Goal: Task Accomplishment & Management: Complete application form

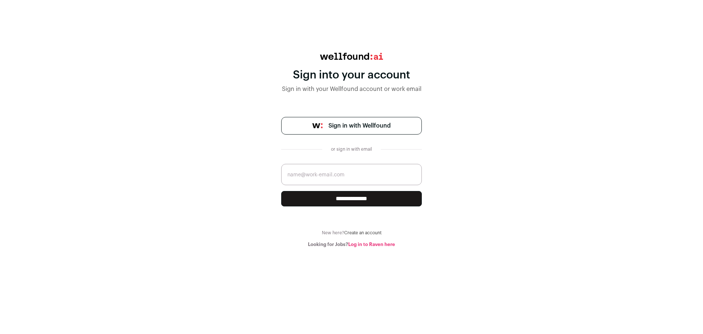
click at [359, 127] on span "Sign in with Wellfound" at bounding box center [360, 125] width 62 height 9
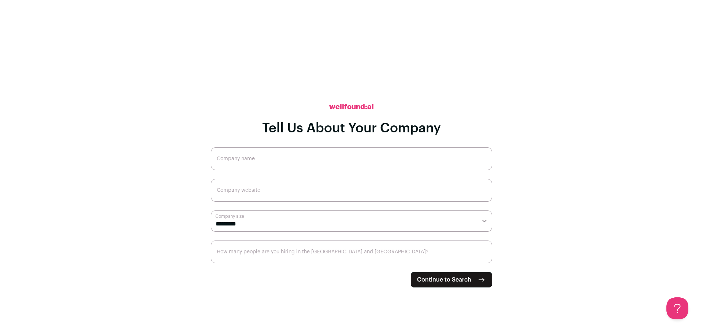
click at [464, 282] on span "Continue to Search" at bounding box center [444, 279] width 54 height 9
click at [234, 148] on input "Company name" at bounding box center [351, 158] width 281 height 23
click at [242, 159] on input "Company name" at bounding box center [351, 158] width 281 height 23
click at [288, 159] on input "Company name" at bounding box center [351, 158] width 281 height 23
click at [341, 107] on h2 "wellfound:ai" at bounding box center [351, 107] width 45 height 10
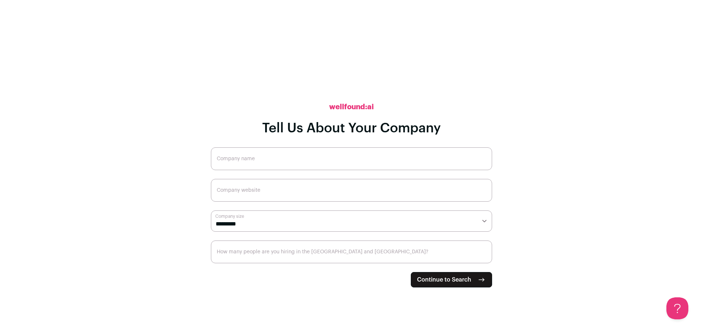
click at [401, 147] on input "Company name" at bounding box center [351, 158] width 281 height 23
type input "C"
type input "N/A"
click at [248, 187] on input "Company website" at bounding box center [351, 190] width 281 height 23
click at [251, 224] on select "**********" at bounding box center [351, 220] width 281 height 21
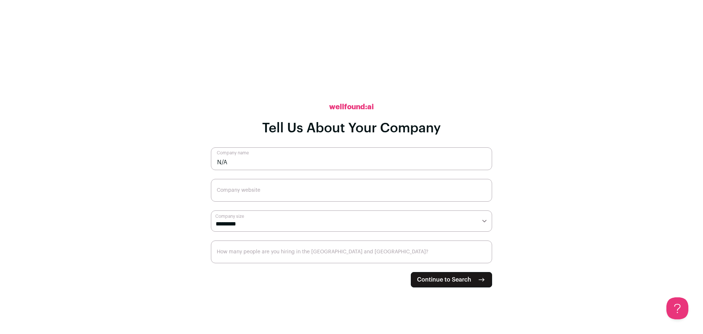
select select "*"
click at [211, 210] on select "**********" at bounding box center [351, 220] width 281 height 21
click at [467, 275] on span "Continue to Search" at bounding box center [444, 279] width 54 height 9
click at [258, 192] on input "Company website" at bounding box center [351, 190] width 281 height 23
type input "N/A"
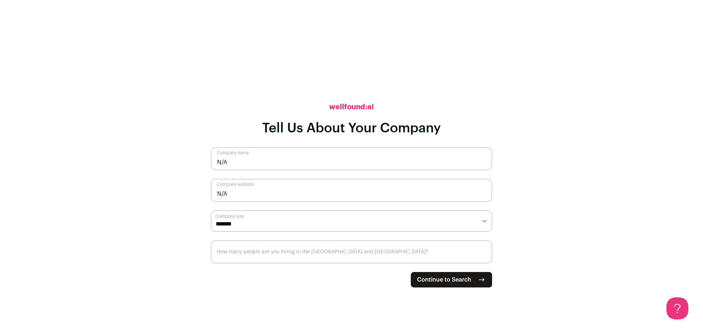
click at [300, 251] on input "How many people are you hiring in the [GEOGRAPHIC_DATA] and [GEOGRAPHIC_DATA]?" at bounding box center [351, 251] width 281 height 23
type input "0"
click at [449, 277] on span "Continue to Search" at bounding box center [444, 279] width 54 height 9
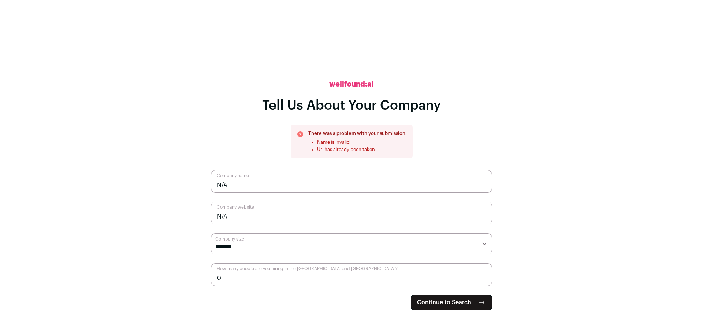
click at [442, 308] on button "Continue to Search" at bounding box center [451, 301] width 81 height 15
click at [352, 84] on h2 "wellfound:ai" at bounding box center [351, 84] width 45 height 10
click at [251, 181] on input "N/A" at bounding box center [351, 181] width 281 height 23
click at [246, 188] on input "N/A" at bounding box center [351, 181] width 281 height 23
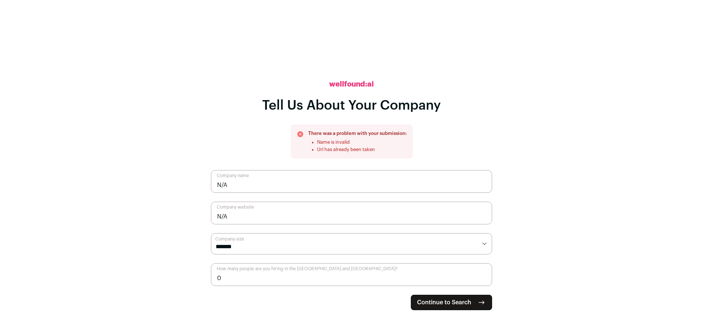
click at [246, 188] on input "N/A" at bounding box center [351, 181] width 281 height 23
type input "[PERSON_NAME]"
click at [251, 220] on input "N/A" at bounding box center [351, 212] width 281 height 23
click at [257, 239] on select "**********" at bounding box center [351, 243] width 281 height 21
drag, startPoint x: 274, startPoint y: 278, endPoint x: 386, endPoint y: 297, distance: 113.3
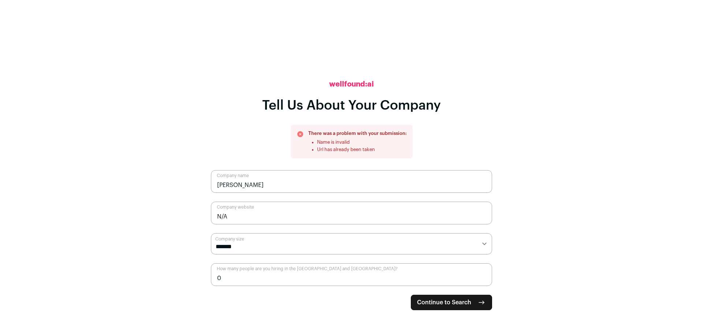
click at [275, 279] on input "0" at bounding box center [351, 274] width 281 height 23
click at [466, 304] on span "Continue to Search" at bounding box center [444, 302] width 54 height 9
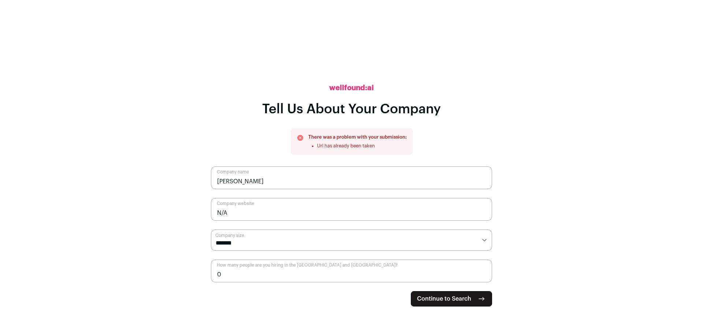
click at [250, 214] on input "N/A" at bounding box center [351, 209] width 281 height 23
type input "N"
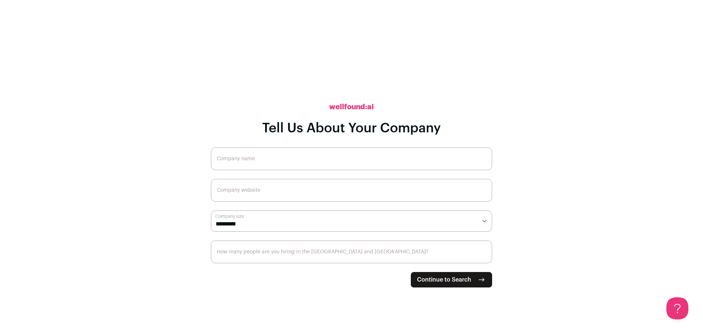
click at [263, 160] on input "Company name" at bounding box center [351, 158] width 281 height 23
paste input "[URL][DOMAIN_NAME]"
type input "[URL][DOMAIN_NAME]"
drag, startPoint x: 287, startPoint y: 163, endPoint x: 153, endPoint y: 162, distance: 133.7
click at [153, 162] on main "**********" at bounding box center [351, 167] width 703 height 334
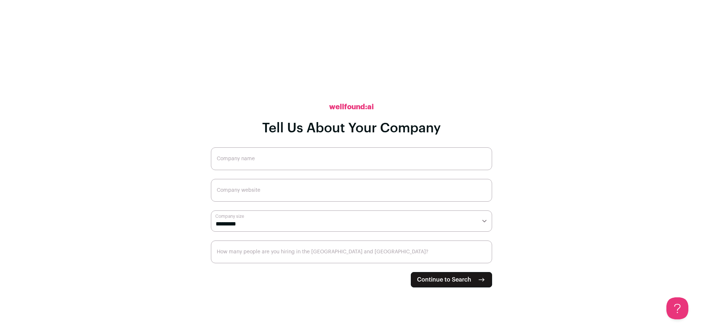
click at [296, 190] on input "Company website" at bounding box center [351, 190] width 281 height 23
paste input "[URL][DOMAIN_NAME]"
type input "[URL][DOMAIN_NAME]"
click at [320, 225] on select "**********" at bounding box center [351, 220] width 281 height 21
select select "*"
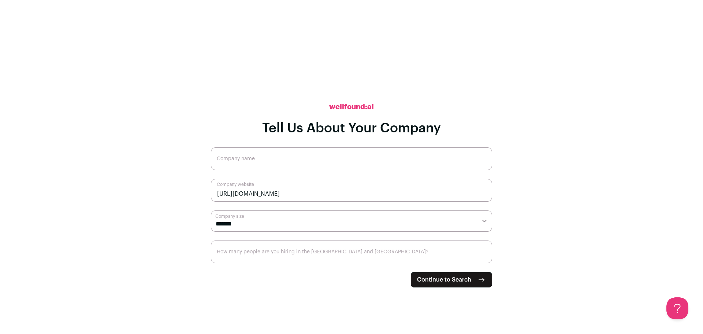
click at [211, 210] on select "**********" at bounding box center [351, 220] width 281 height 21
click at [249, 158] on input "Company name" at bounding box center [351, 158] width 281 height 23
paste input "[PERSON_NAME] | Talent Acquisition Ecosystem Consultation"
type input "[PERSON_NAME] | Talent Acquisition Ecosystem Consultation"
click at [264, 251] on input "How many people are you hiring in the [GEOGRAPHIC_DATA] and [GEOGRAPHIC_DATA]?" at bounding box center [351, 251] width 281 height 23
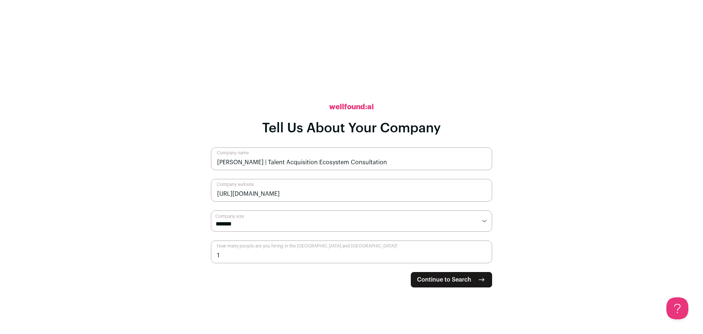
click at [485, 254] on input "1" at bounding box center [351, 251] width 281 height 23
click at [485, 254] on input "2" at bounding box center [351, 251] width 281 height 23
click at [485, 254] on input "3" at bounding box center [351, 251] width 281 height 23
click at [485, 254] on input "4" at bounding box center [351, 251] width 281 height 23
click at [485, 254] on input "6" at bounding box center [351, 251] width 281 height 23
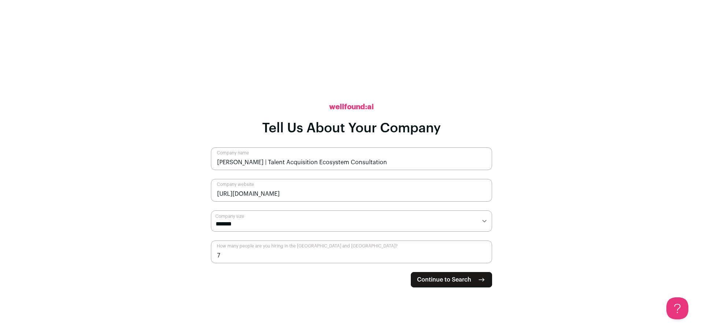
click at [485, 254] on input "7" at bounding box center [351, 251] width 281 height 23
click at [485, 254] on input "8" at bounding box center [351, 251] width 281 height 23
click at [485, 254] on input "9" at bounding box center [351, 251] width 281 height 23
click at [485, 254] on input "10" at bounding box center [351, 251] width 281 height 23
click at [483, 257] on input "9" at bounding box center [351, 251] width 281 height 23
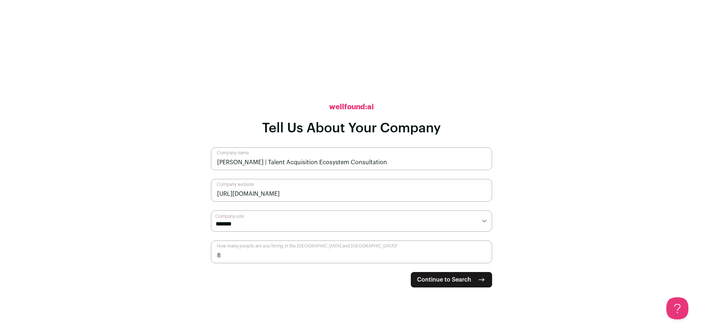
click at [483, 257] on input "8" at bounding box center [351, 251] width 281 height 23
click at [483, 257] on input "7" at bounding box center [351, 251] width 281 height 23
click at [484, 257] on input "6" at bounding box center [351, 251] width 281 height 23
type input "5"
click at [484, 257] on input "5" at bounding box center [351, 251] width 281 height 23
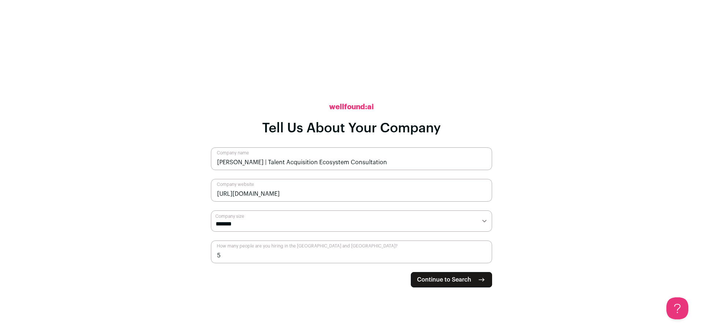
click at [468, 277] on span "Continue to Search" at bounding box center [444, 279] width 54 height 9
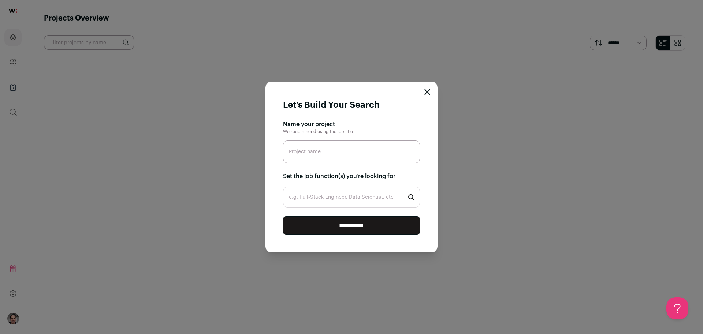
click at [429, 93] on icon "Close modal" at bounding box center [428, 92] width 6 height 6
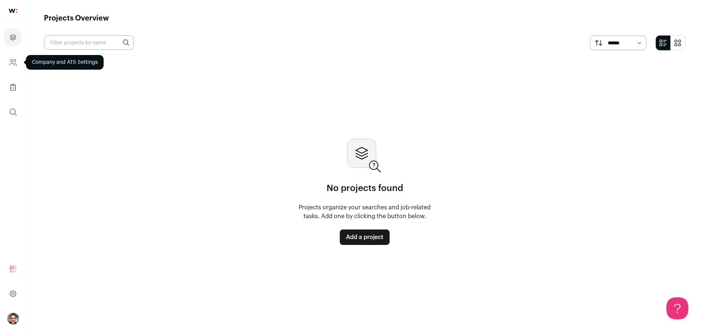
click at [8, 65] on link "Company and ATS Settings" at bounding box center [12, 62] width 17 height 18
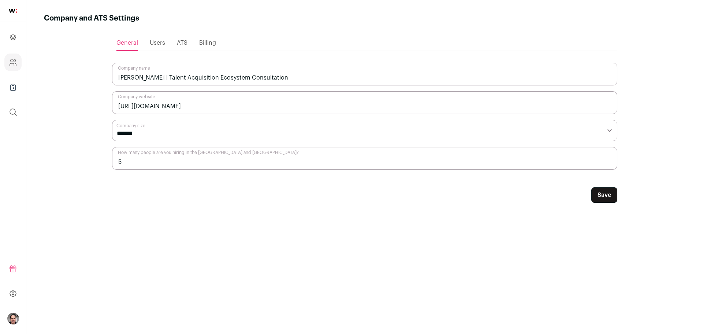
click at [156, 40] on span "Users" at bounding box center [157, 43] width 15 height 6
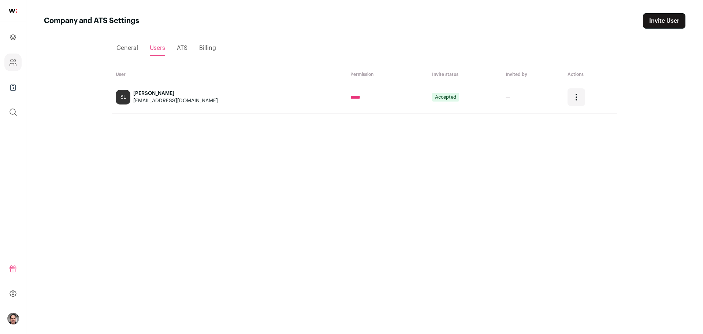
click at [568, 98] on div "Open dropdown" at bounding box center [577, 97] width 18 height 18
click at [535, 151] on div "Loading... General Users ATS Billing User Permission Invite status Invited by A…" at bounding box center [364, 175] width 505 height 292
click at [182, 52] on div "ATS" at bounding box center [182, 48] width 11 height 15
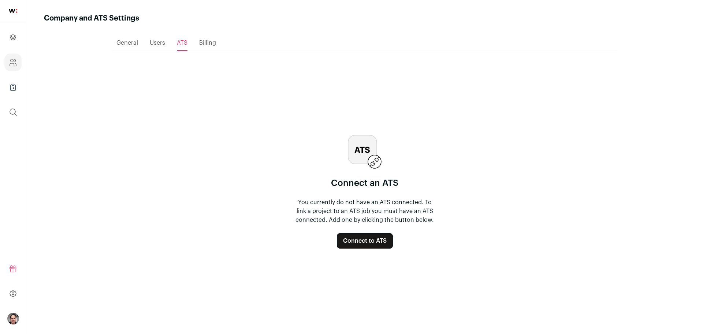
click at [212, 45] on span "Billing" at bounding box center [207, 43] width 17 height 6
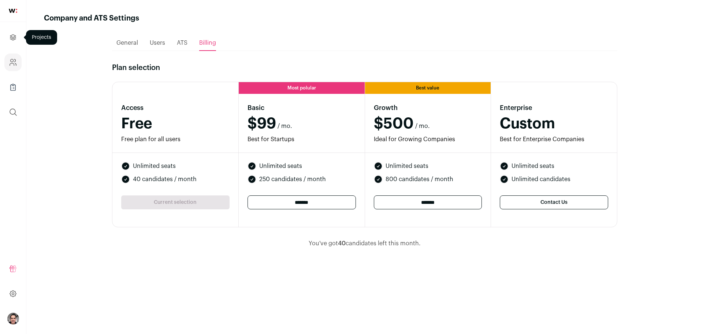
click at [16, 42] on link "Projects" at bounding box center [12, 38] width 17 height 18
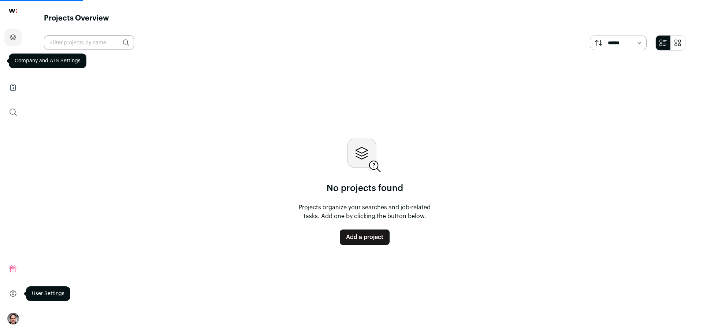
click at [11, 294] on icon at bounding box center [13, 293] width 6 height 6
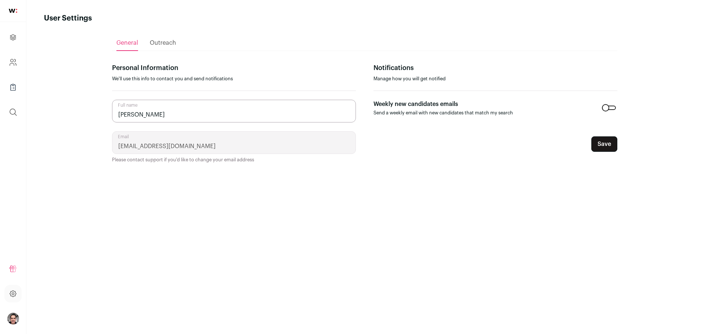
click at [156, 47] on div "Outreach" at bounding box center [163, 43] width 26 height 15
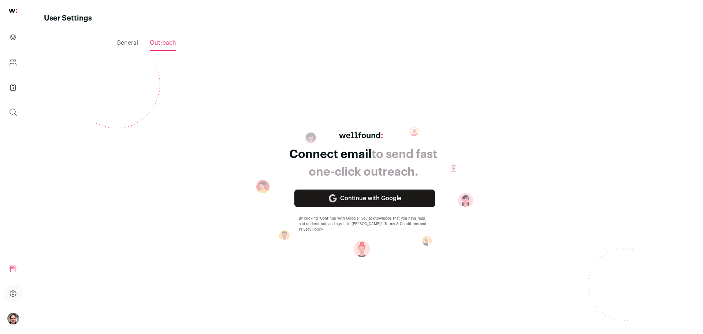
click at [132, 43] on span "General" at bounding box center [127, 43] width 22 height 6
